Goal: Information Seeking & Learning: Stay updated

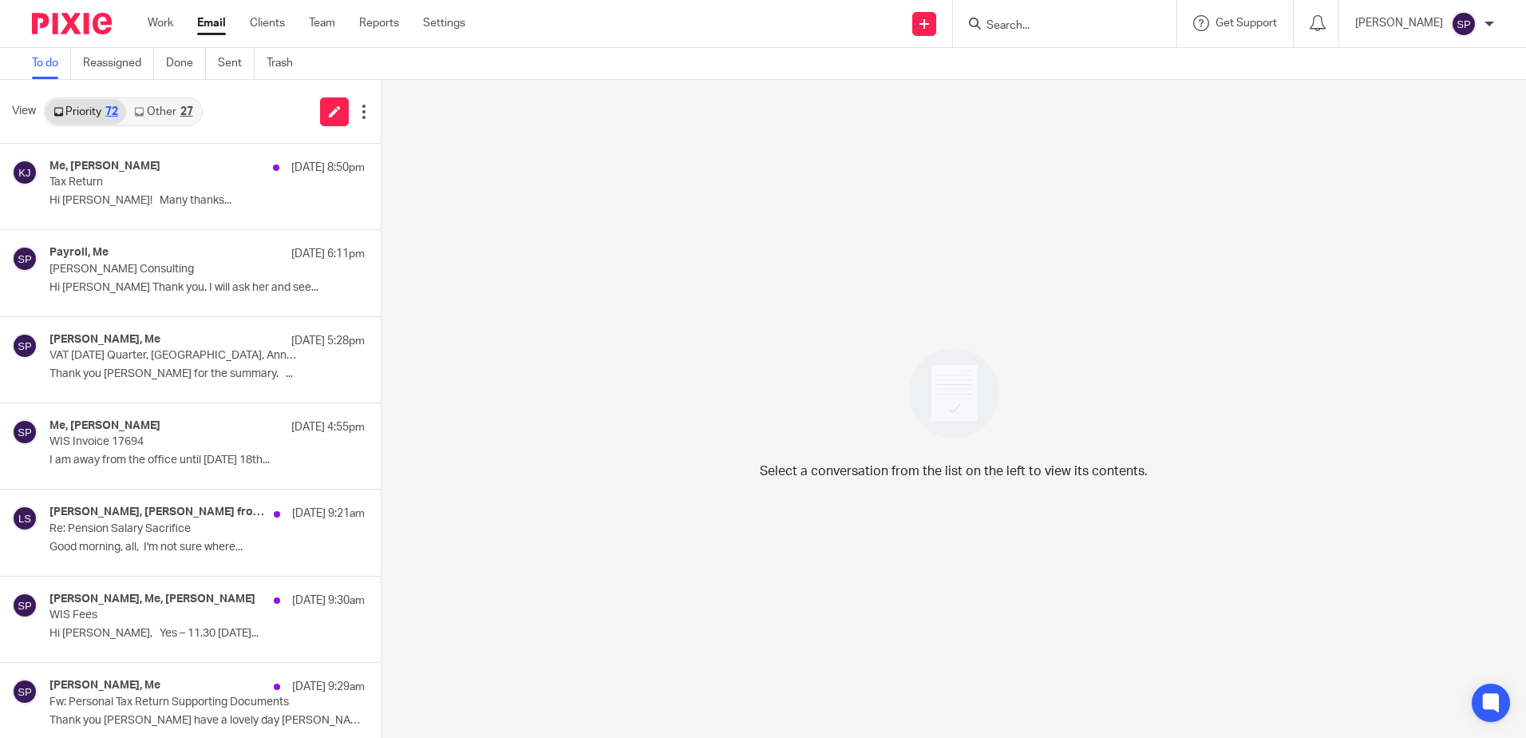
click at [158, 111] on link "Other 27" at bounding box center [163, 112] width 74 height 26
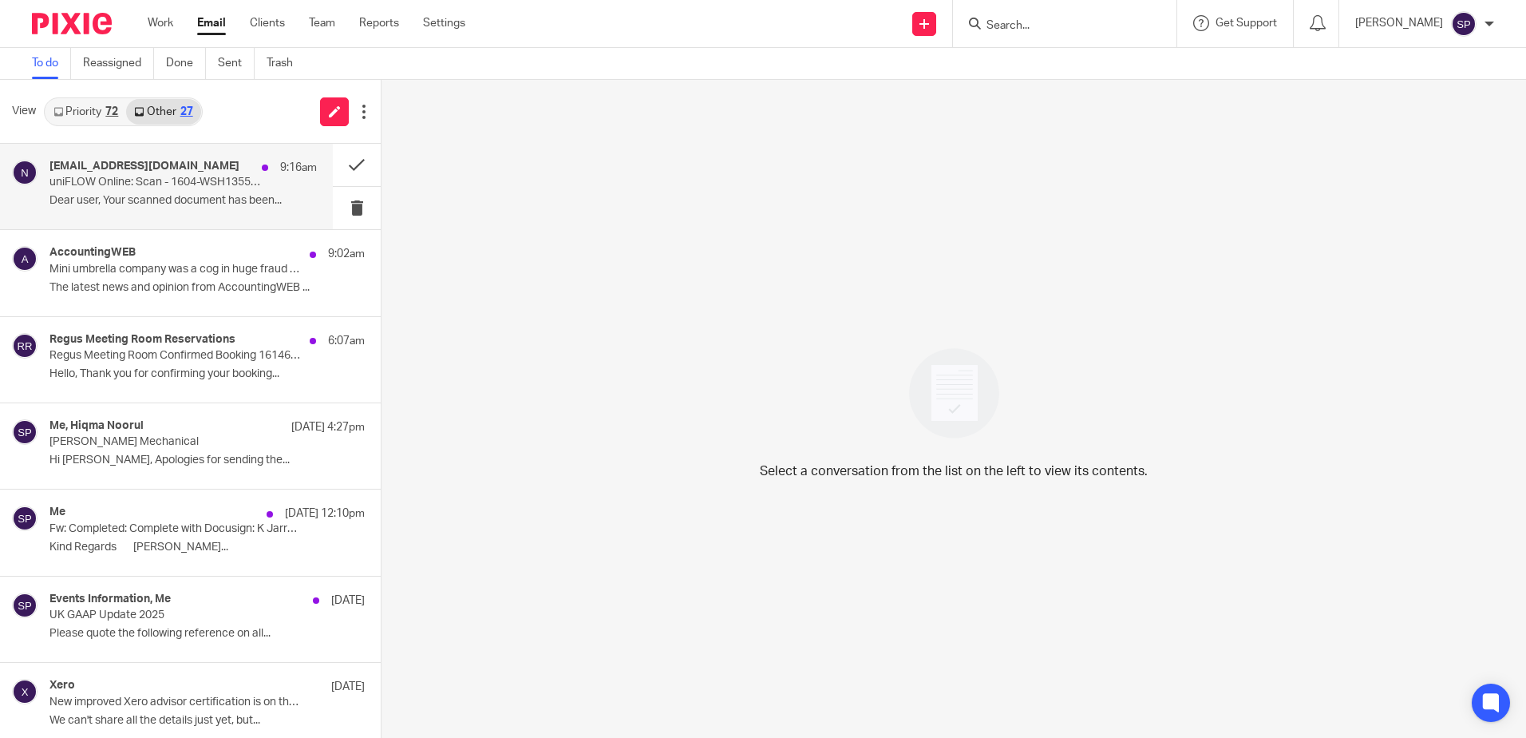
click at [143, 173] on div "[EMAIL_ADDRESS][DOMAIN_NAME] 9:16am" at bounding box center [182, 168] width 267 height 16
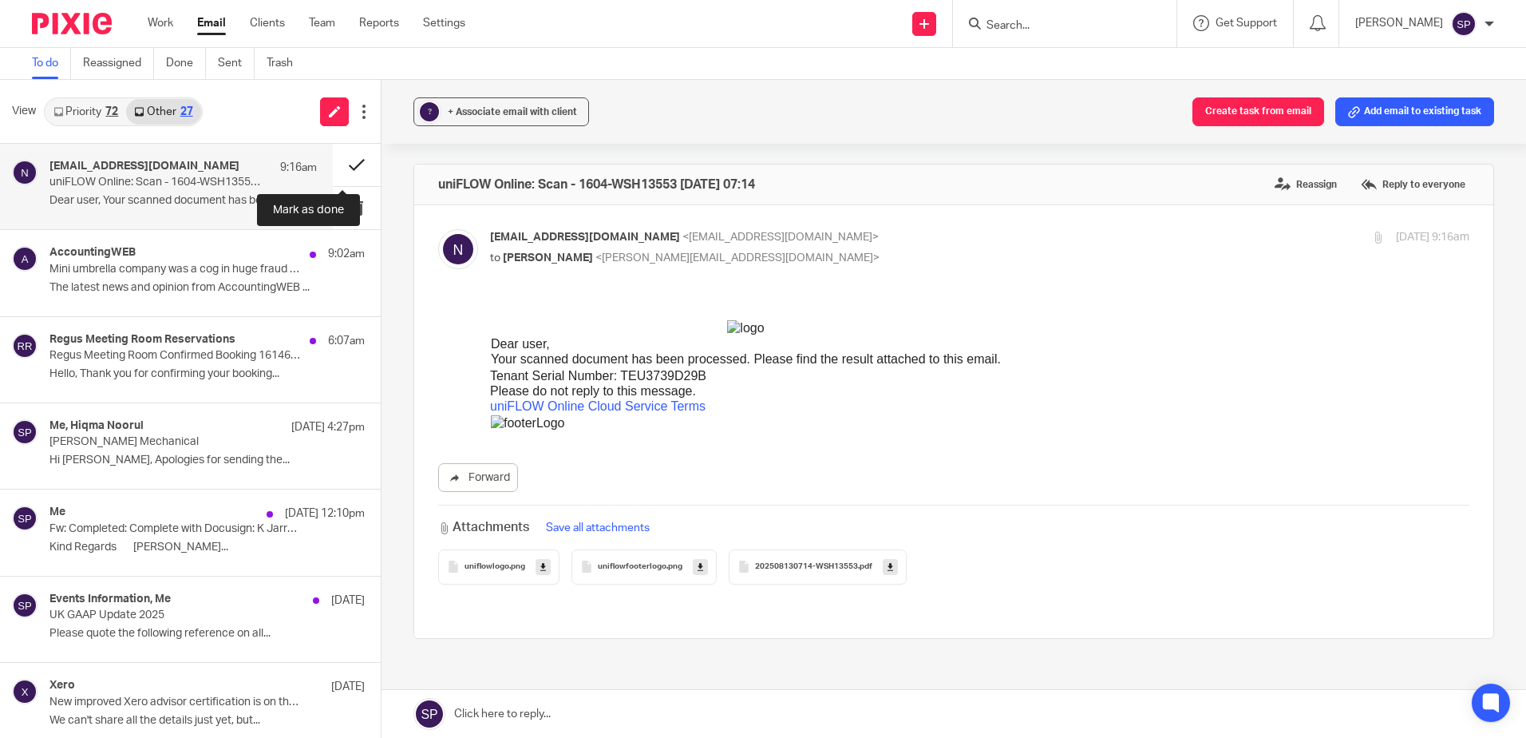
click at [342, 164] on button at bounding box center [357, 165] width 48 height 42
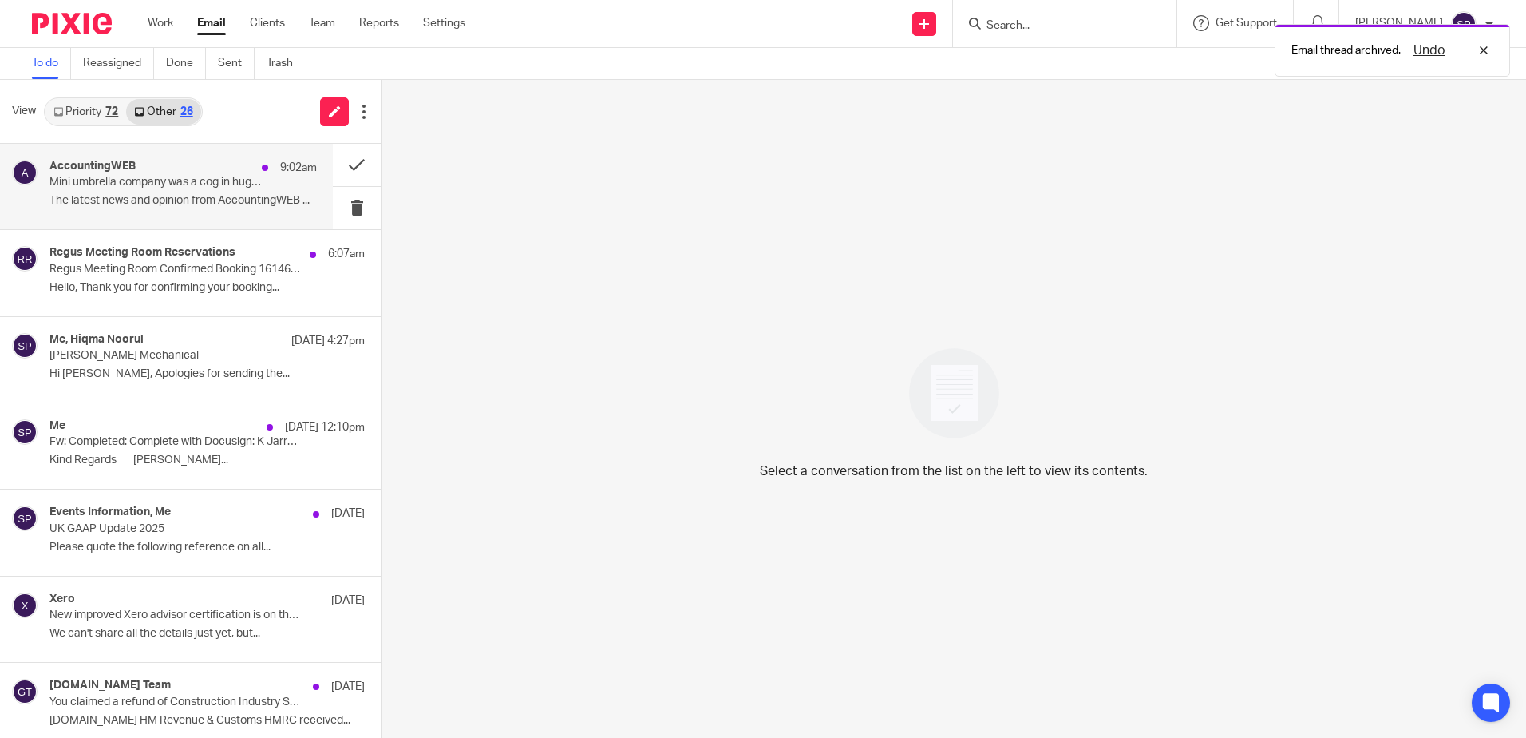
click at [206, 191] on div "AccountingWEB 9:02am Mini umbrella company was a cog in huge fraud scheme The l…" at bounding box center [182, 186] width 267 height 53
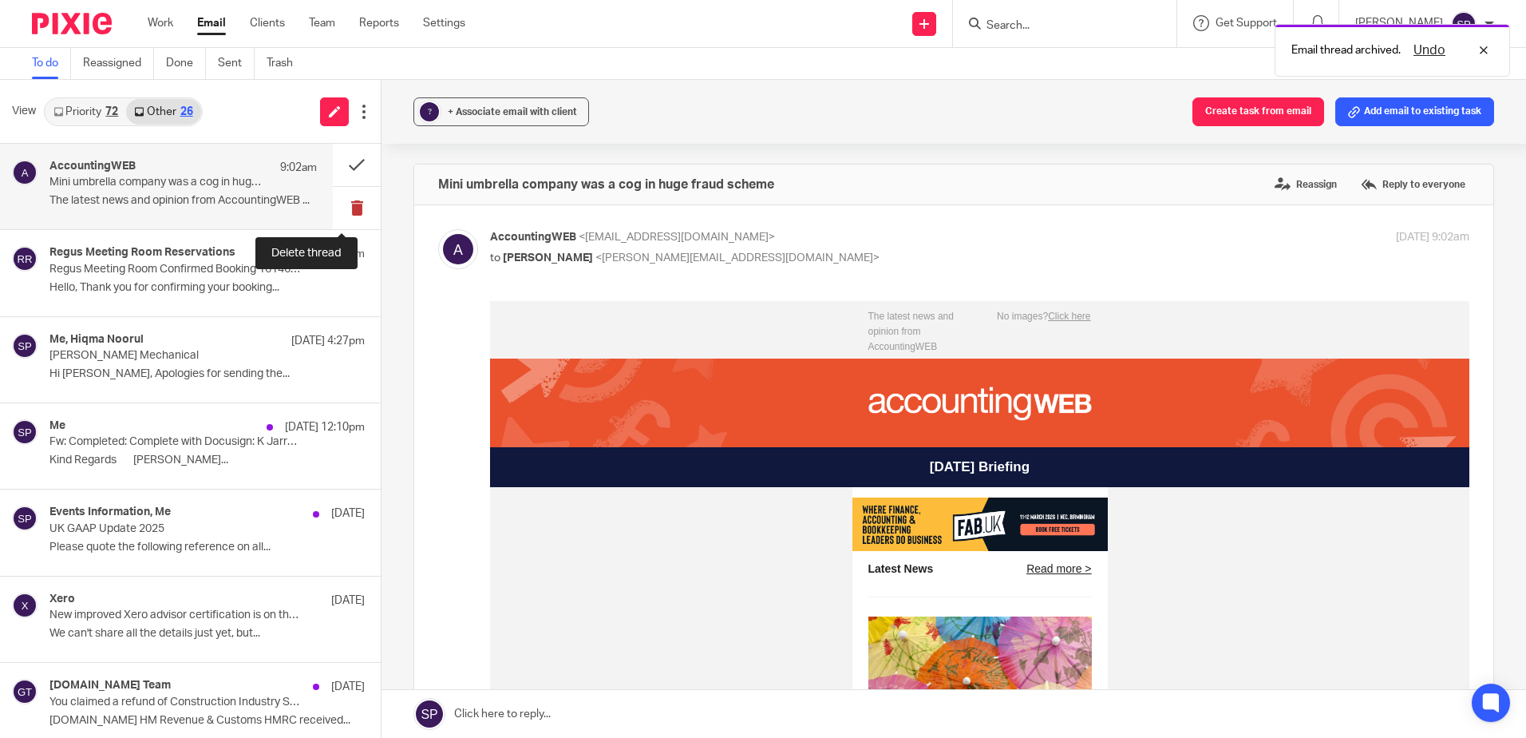
click at [342, 212] on button at bounding box center [357, 208] width 48 height 42
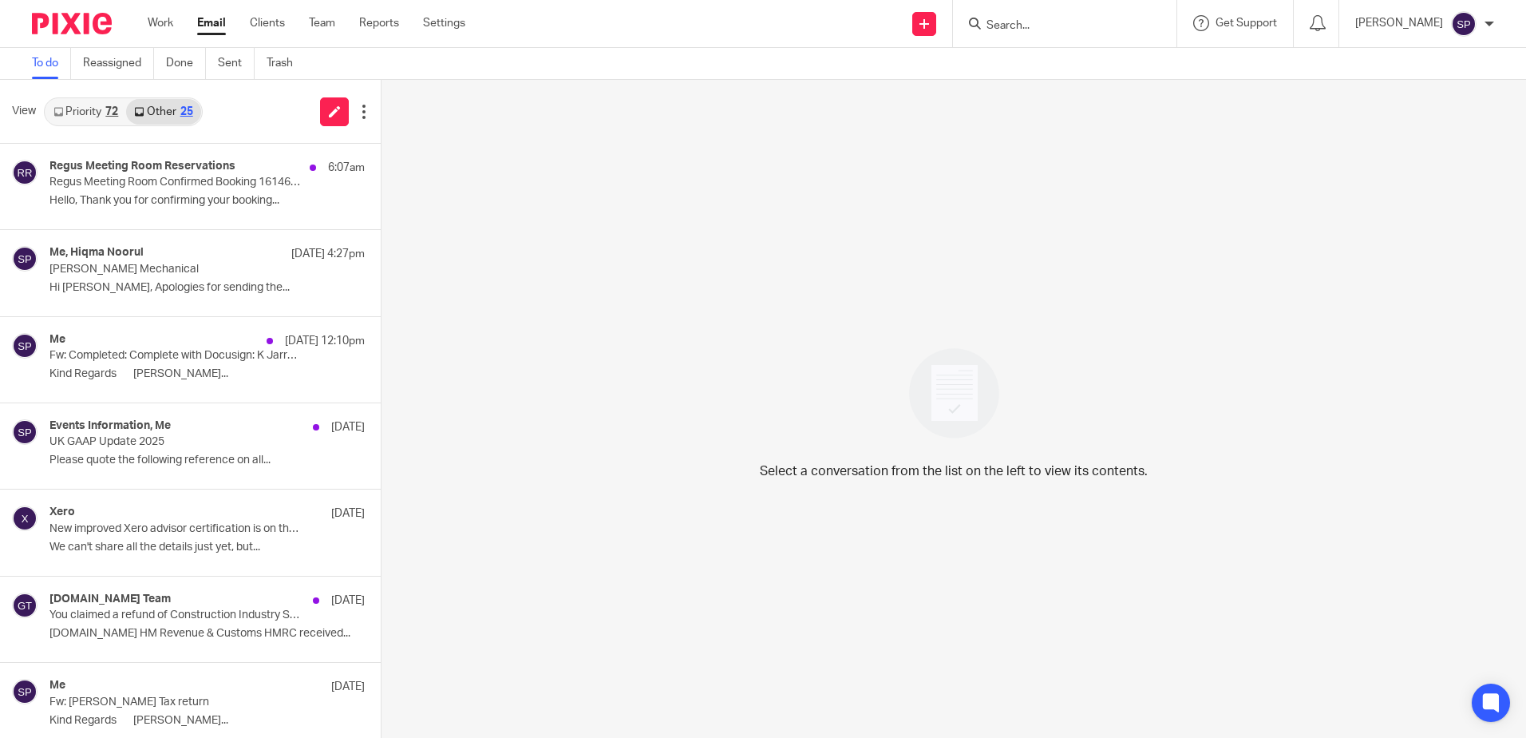
click at [91, 114] on link "Priority 72" at bounding box center [86, 112] width 81 height 26
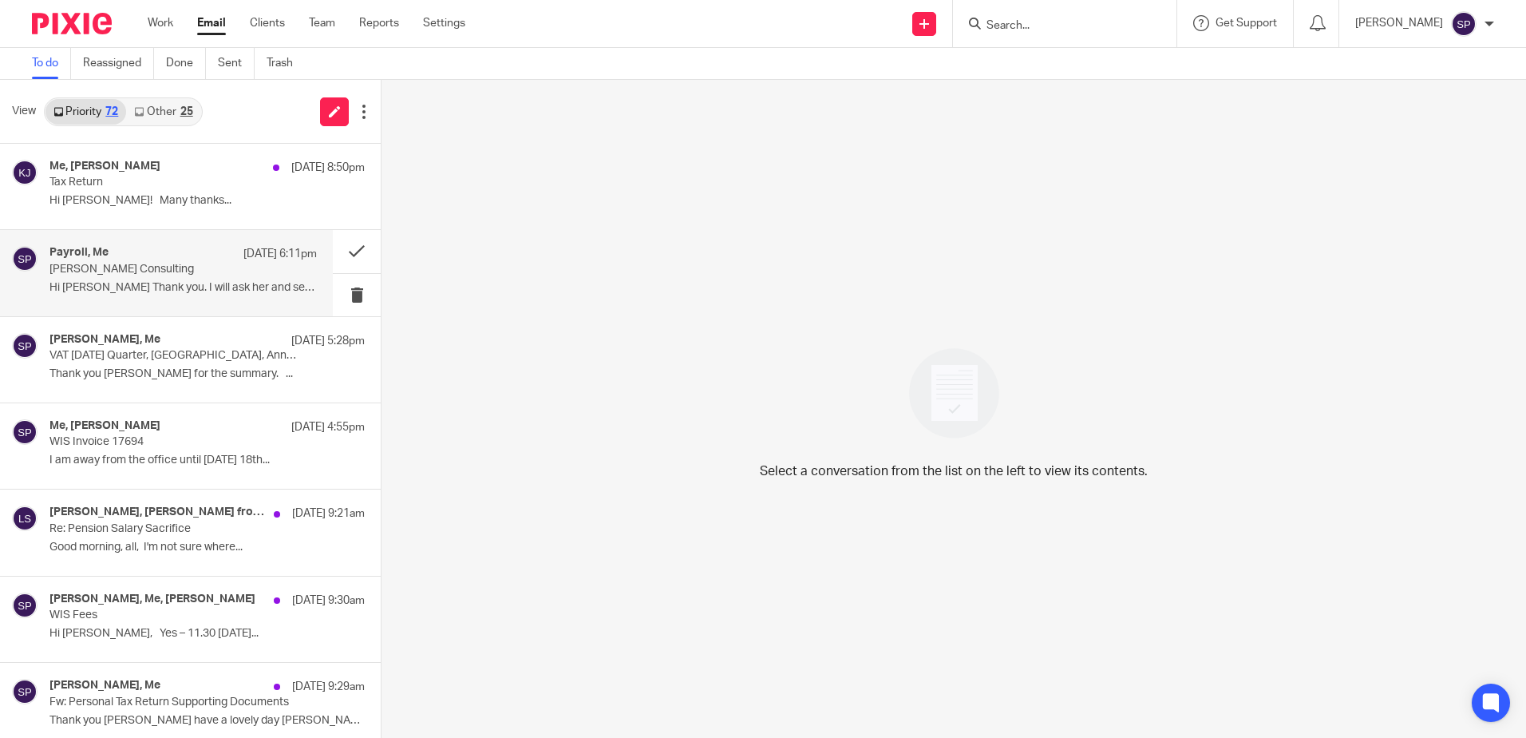
click at [127, 279] on div "Payroll, Me [DATE] 6:11pm [PERSON_NAME] Consulting Hi [PERSON_NAME] Thank you. …" at bounding box center [182, 272] width 267 height 53
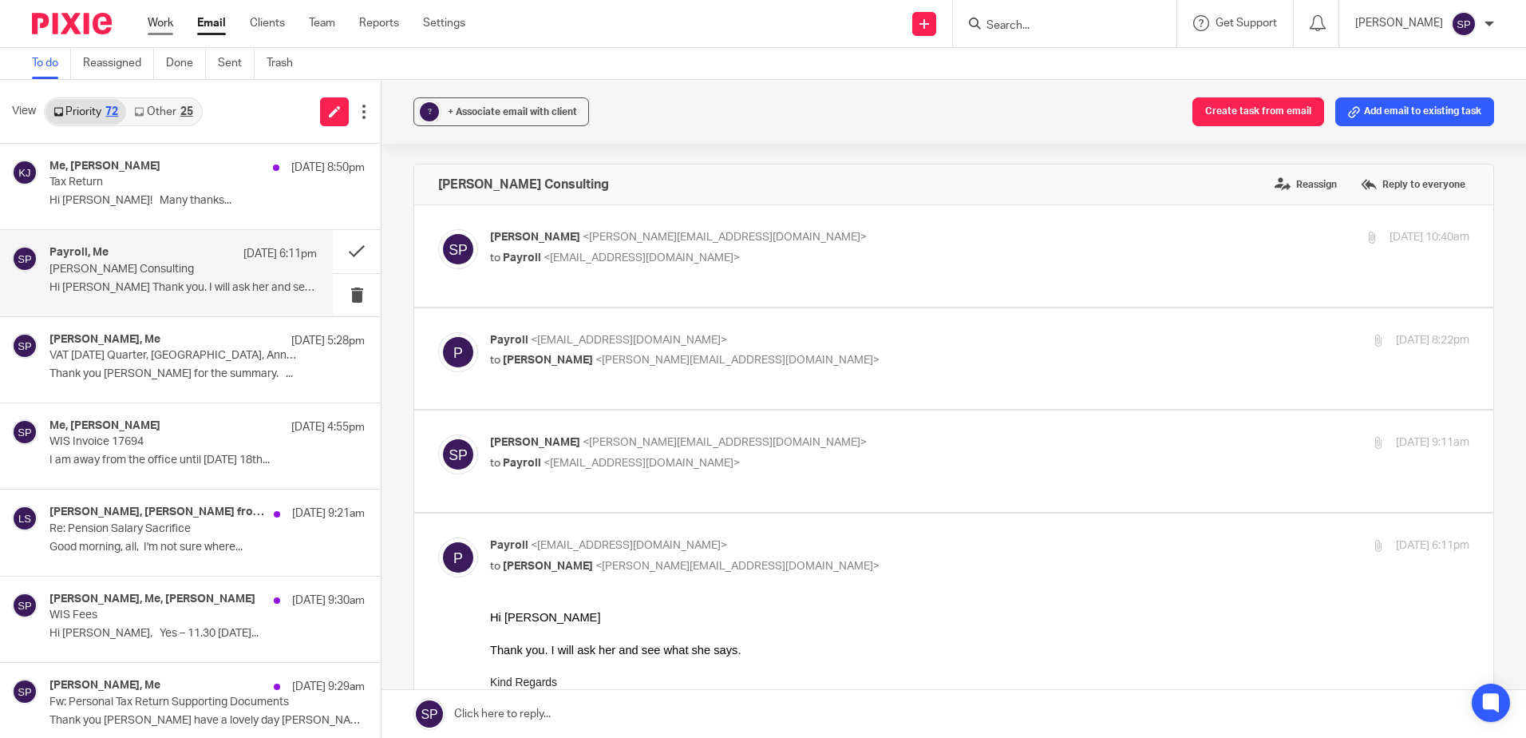
click at [159, 22] on link "Work" at bounding box center [161, 23] width 26 height 16
